Goal: Transaction & Acquisition: Book appointment/travel/reservation

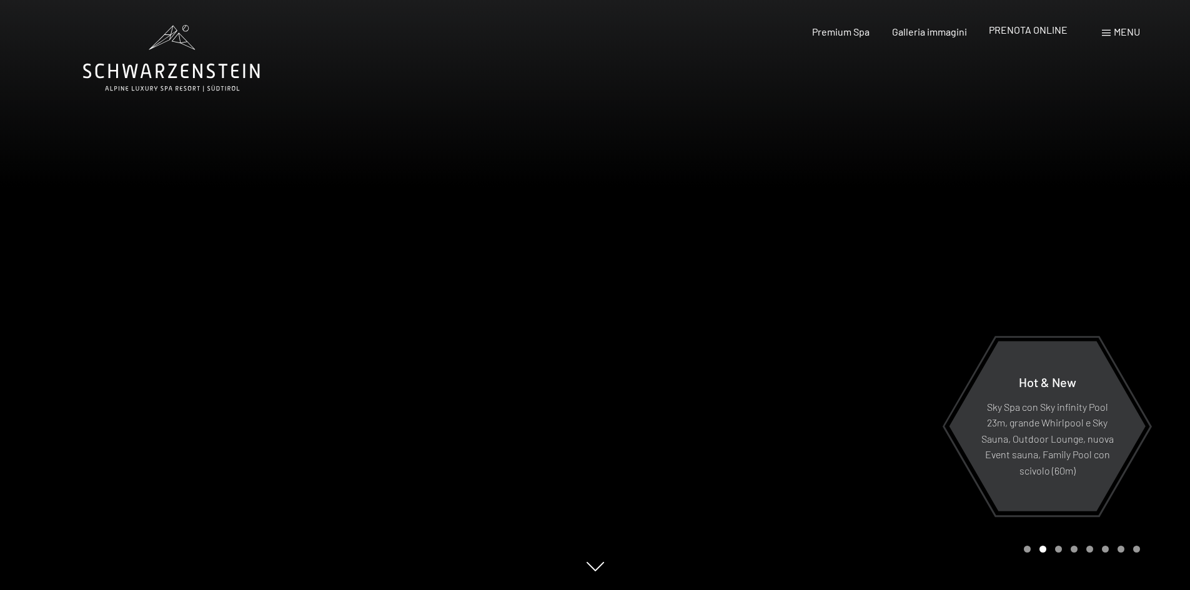
click at [1022, 30] on span "PRENOTA ONLINE" at bounding box center [1028, 30] width 79 height 12
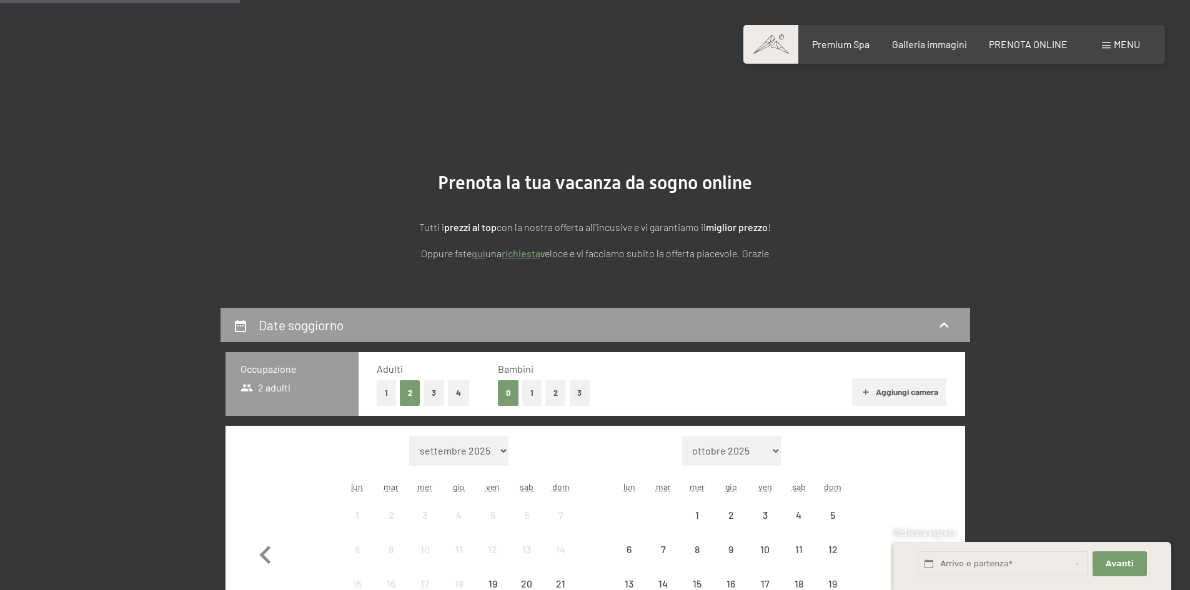
scroll to position [312, 0]
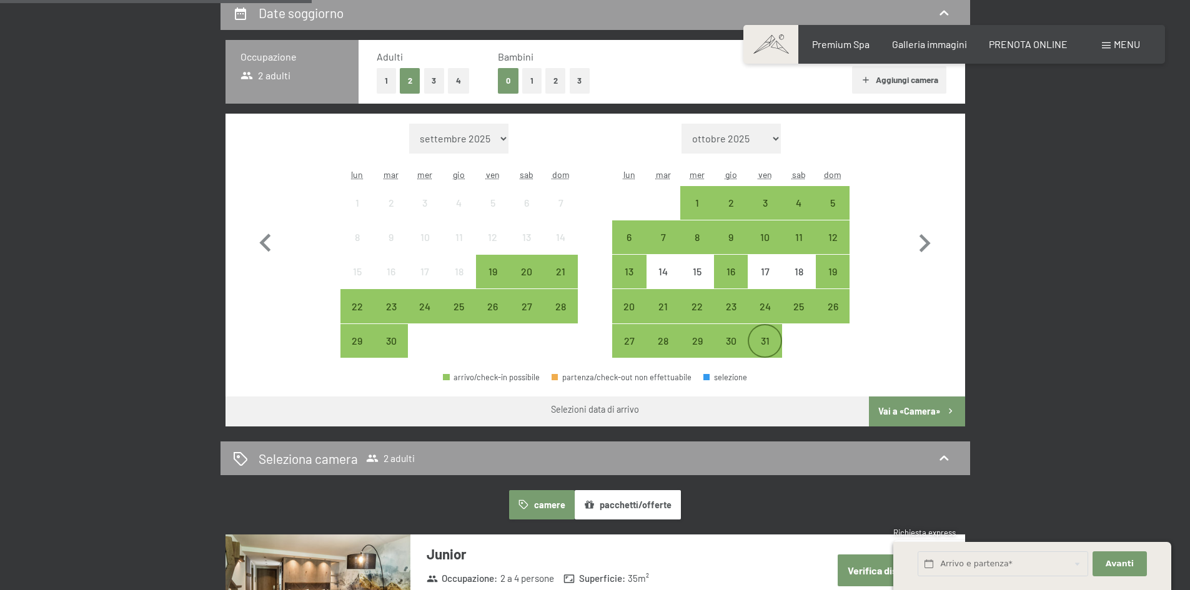
click at [760, 342] on div "31" at bounding box center [764, 351] width 31 height 31
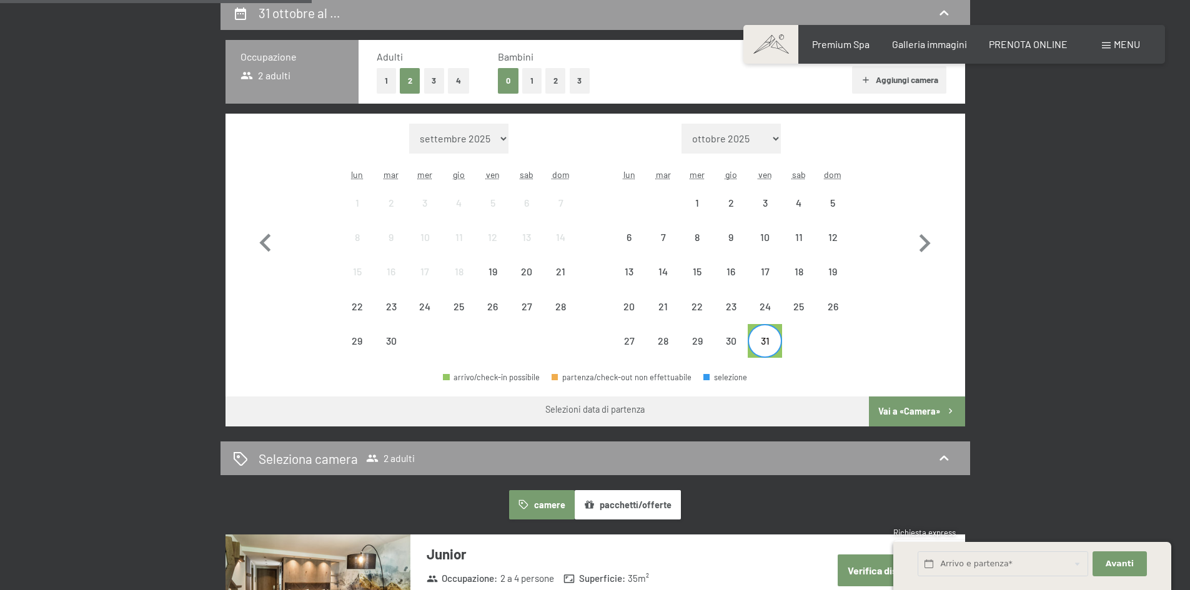
click at [774, 342] on div "31" at bounding box center [764, 351] width 31 height 31
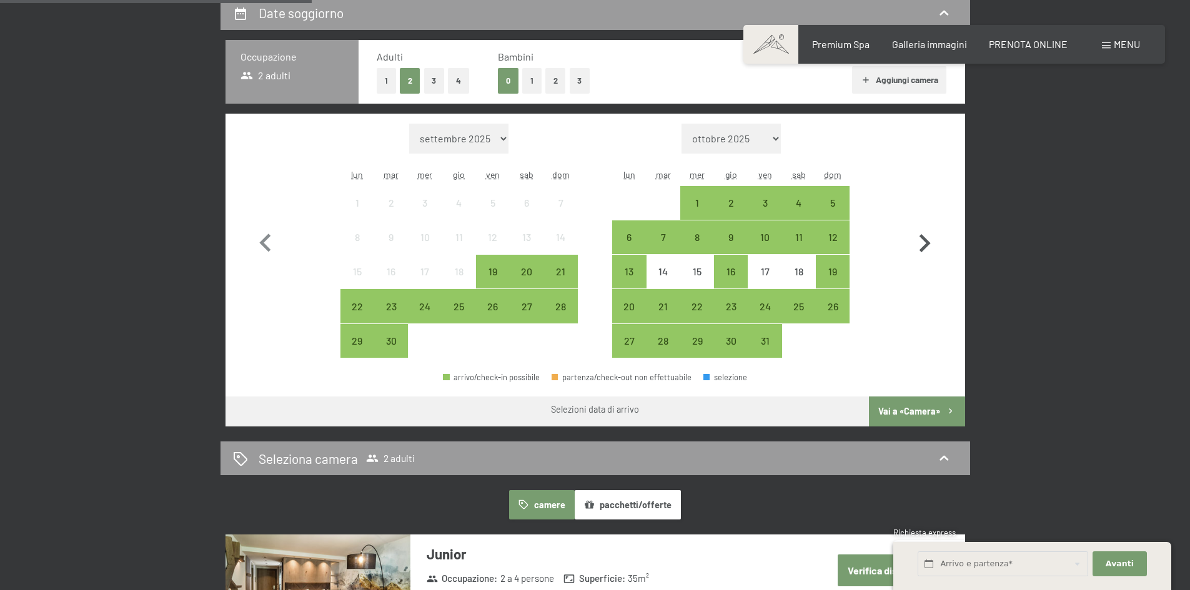
click at [924, 247] on icon "button" at bounding box center [924, 243] width 11 height 18
select select "[DATE]"
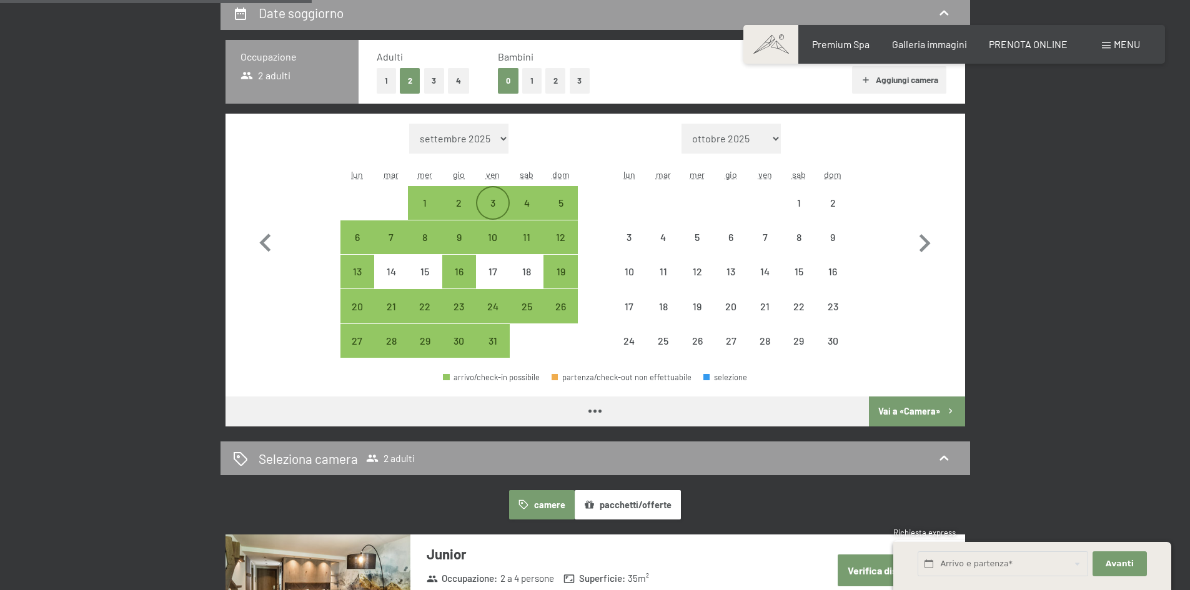
select select "[DATE]"
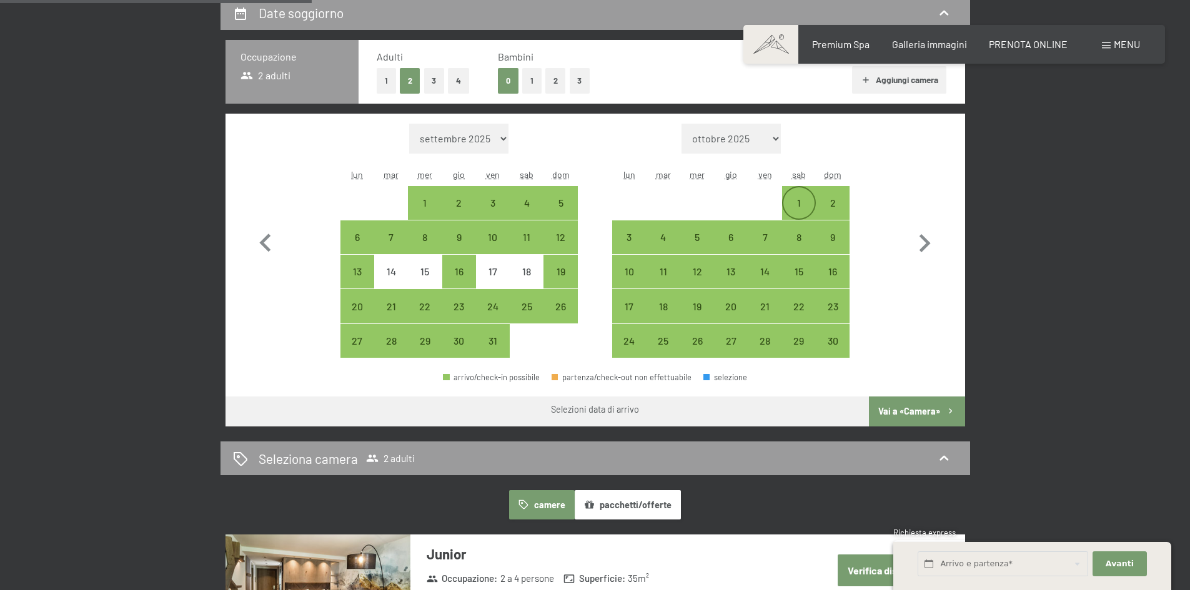
click at [796, 202] on div "1" at bounding box center [798, 213] width 31 height 31
select select "[DATE]"
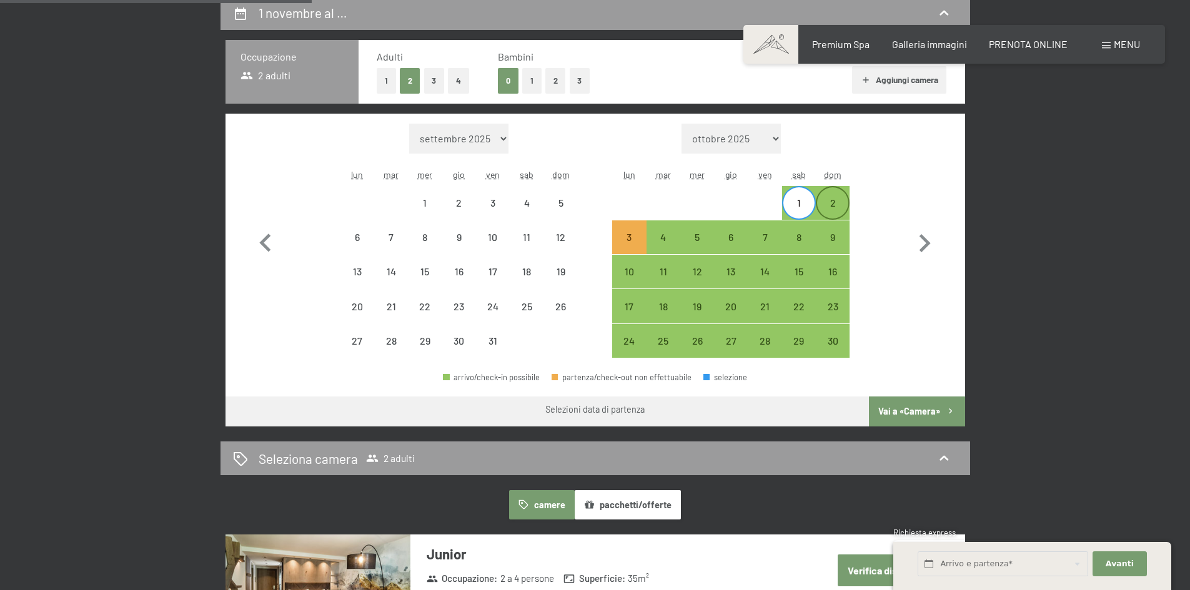
click at [836, 208] on div "2" at bounding box center [832, 213] width 31 height 31
select select "[DATE]"
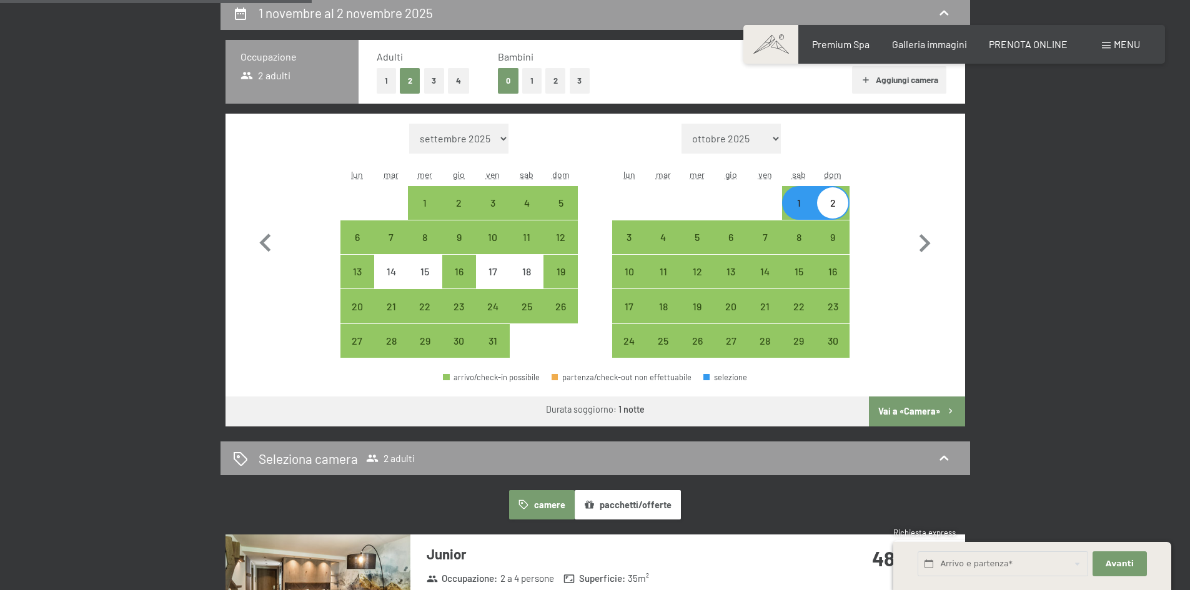
click at [433, 83] on button "3" at bounding box center [434, 81] width 21 height 26
select select "[DATE]"
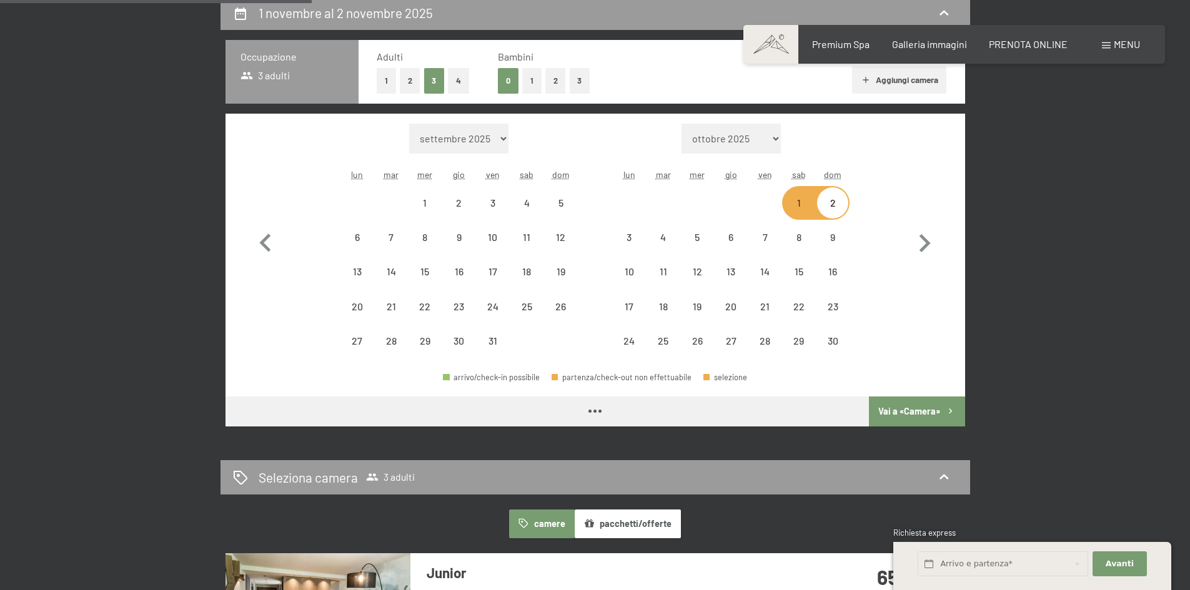
click at [531, 80] on button "1" at bounding box center [531, 81] width 19 height 26
select select "[DATE]"
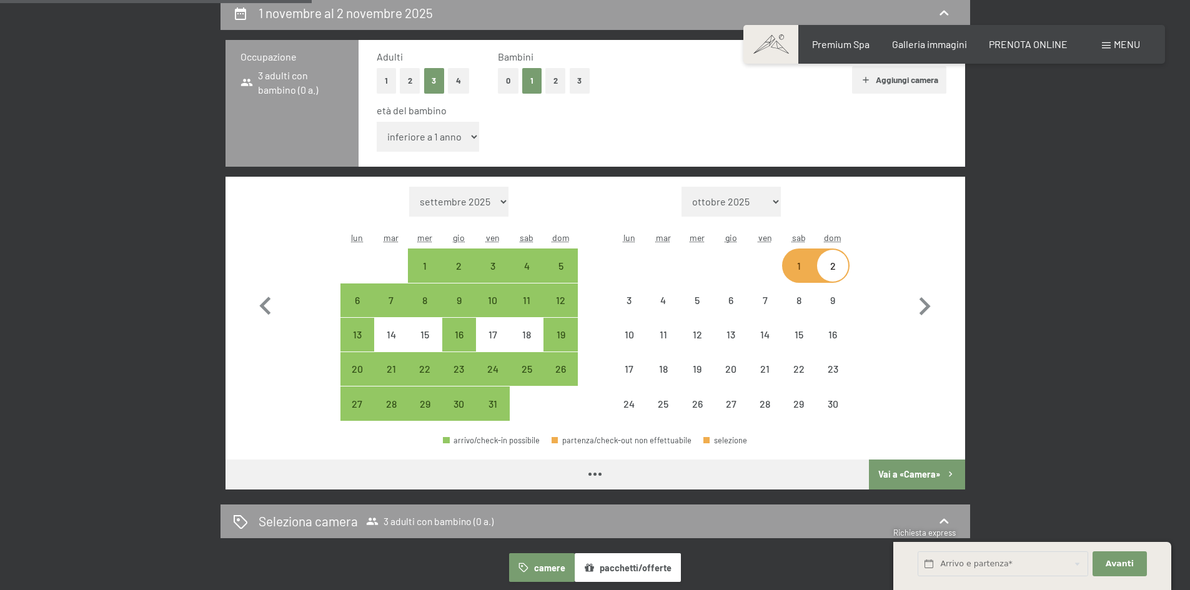
select select "[DATE]"
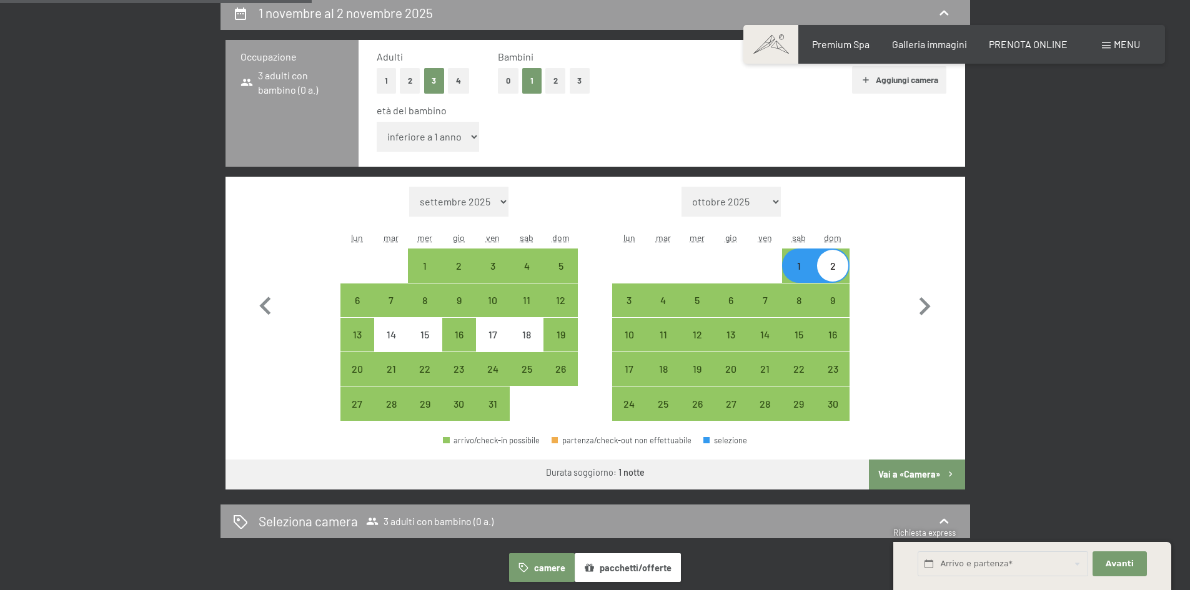
click at [440, 127] on select "inferiore a 1 anno 1 anno 2 anni 3 anni 4 anni 5 anni 6 anni 7 anni 8 anni 9 an…" at bounding box center [428, 137] width 103 height 30
select select "[DATE]"
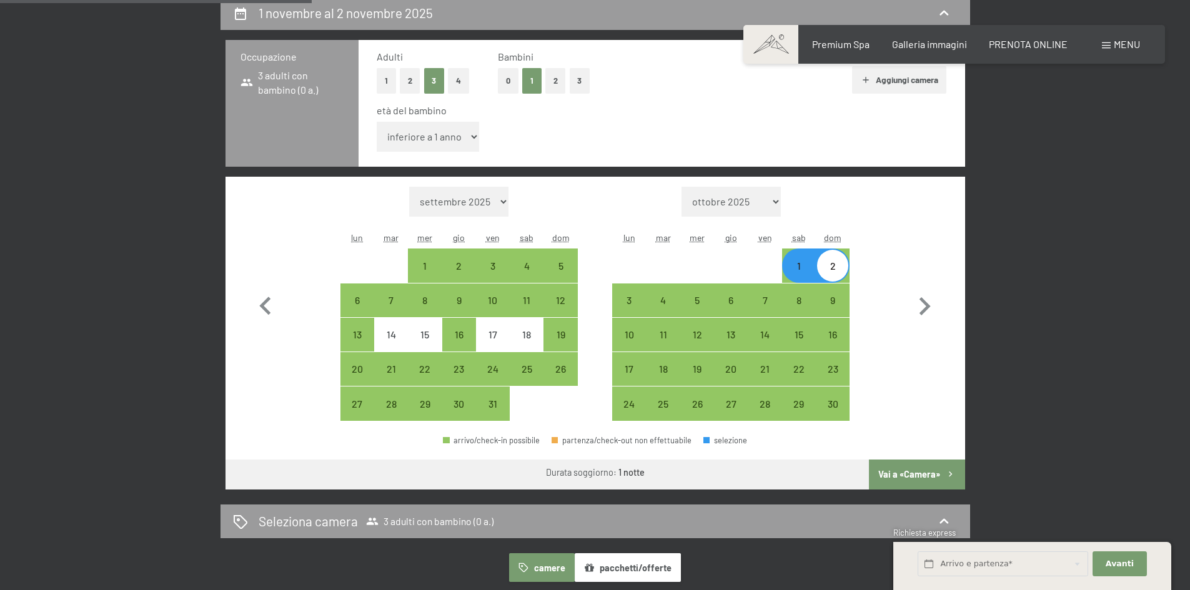
select select "3"
click at [377, 122] on select "inferiore a 1 anno 1 anno 2 anni 3 anni 4 anni 5 anni 6 anni 7 anni 8 anni 9 an…" at bounding box center [428, 137] width 103 height 30
select select "[DATE]"
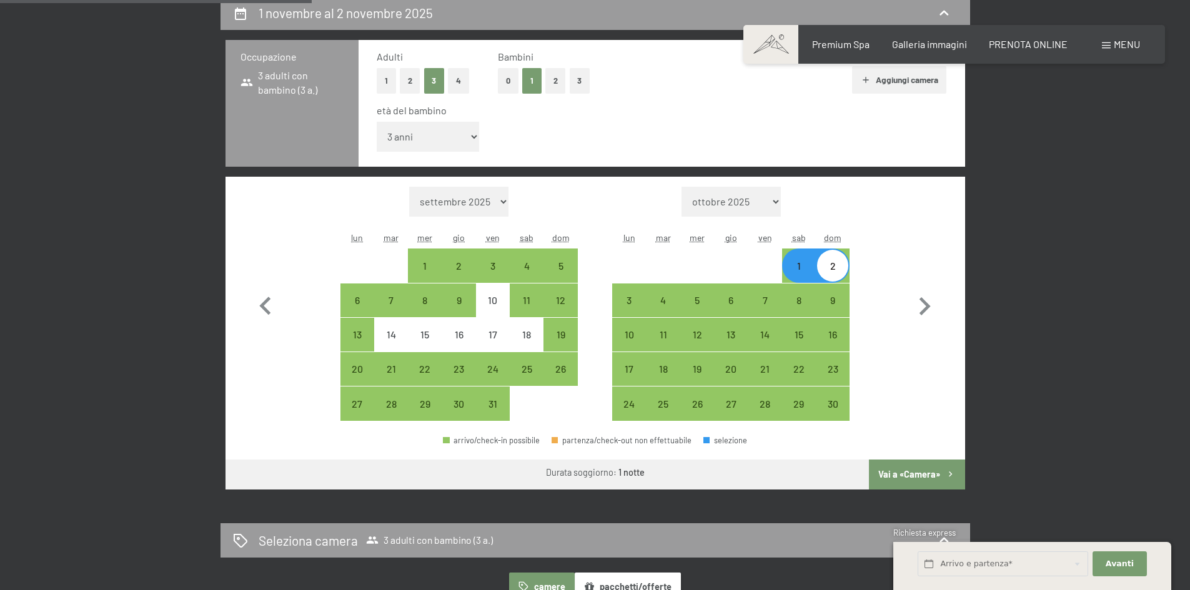
click at [919, 472] on button "Vai a «Camera»" at bounding box center [917, 475] width 96 height 30
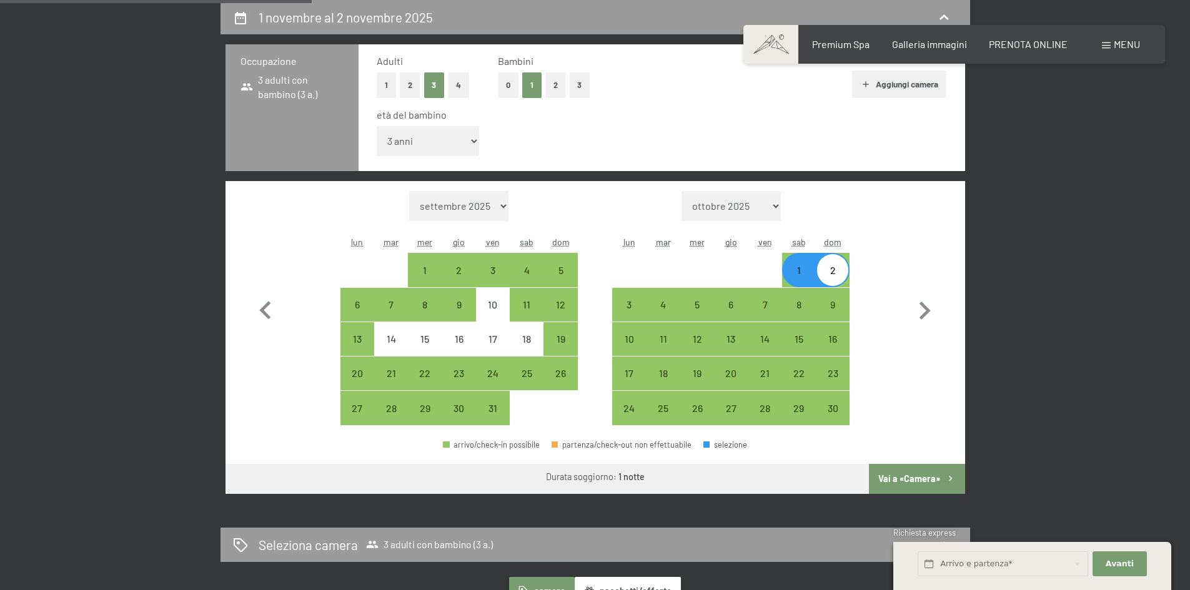
select select "[DATE]"
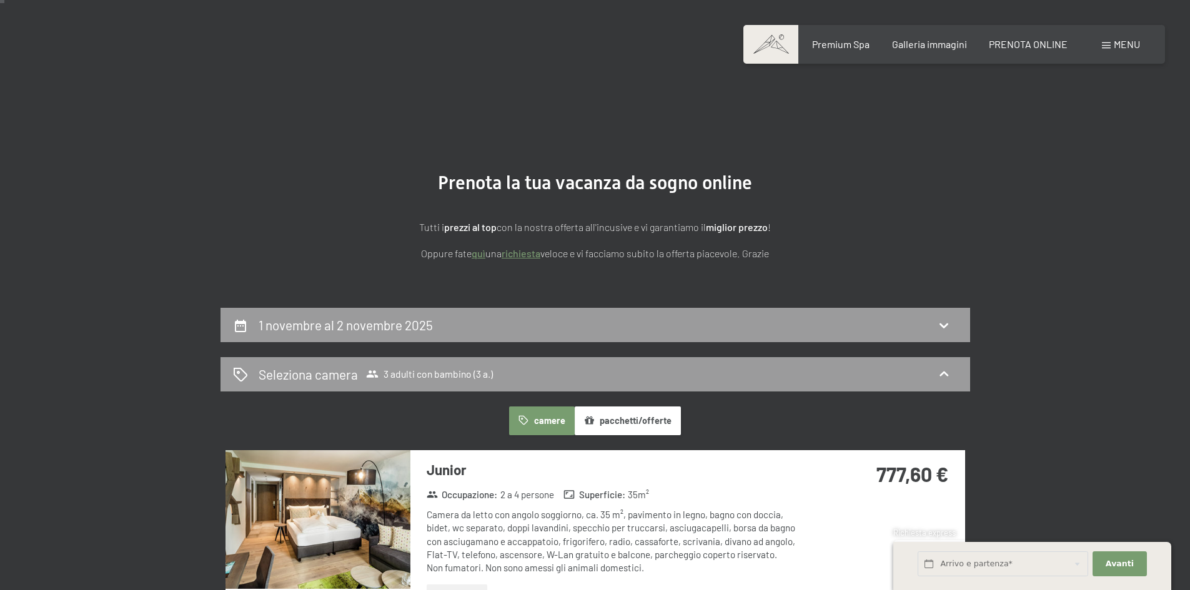
scroll to position [250, 0]
